Goal: Find specific fact: Find specific fact

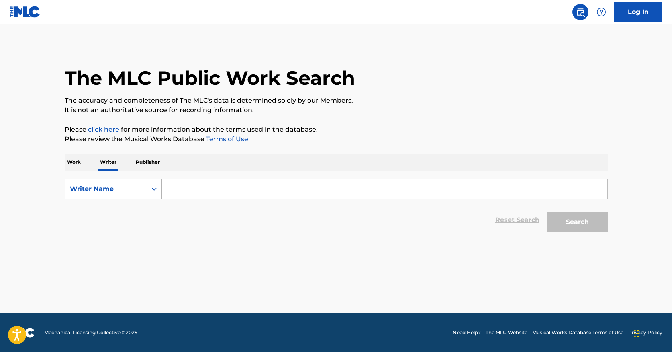
click at [105, 190] on div "Writer Name" at bounding box center [106, 189] width 72 height 10
click at [74, 165] on p "Work" at bounding box center [74, 162] width 18 height 17
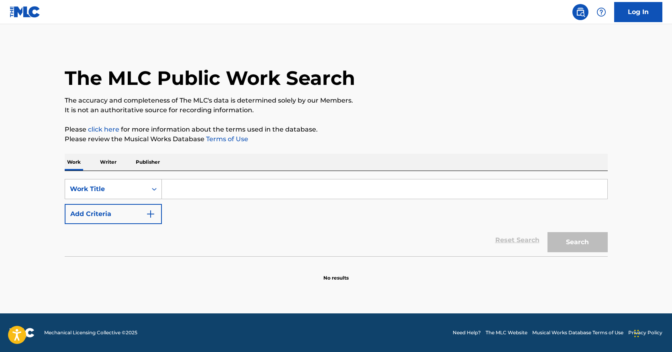
click at [96, 184] on div "Work Title" at bounding box center [106, 188] width 82 height 15
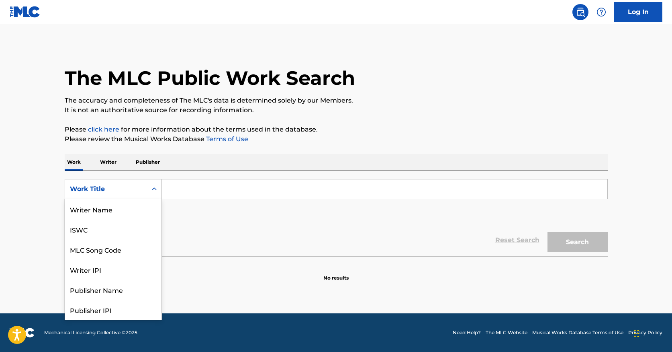
scroll to position [40, 0]
click at [98, 225] on div "Writer IPI" at bounding box center [113, 229] width 96 height 20
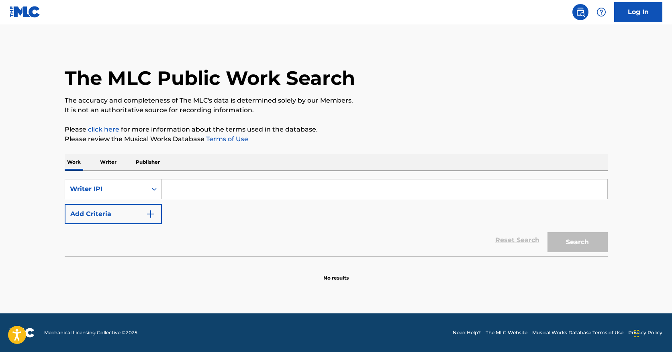
click at [182, 183] on input "Search Form" at bounding box center [385, 188] width 446 height 19
type input "v"
paste input "MPJ7C7U2"
type input "MPJ7C7U2"
click at [578, 242] on button "Search" at bounding box center [578, 242] width 60 height 20
